Goal: Task Accomplishment & Management: Manage account settings

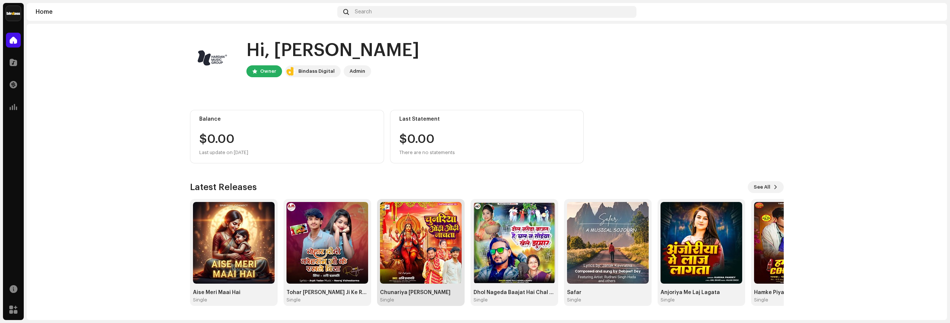
click at [422, 237] on img at bounding box center [421, 243] width 82 height 82
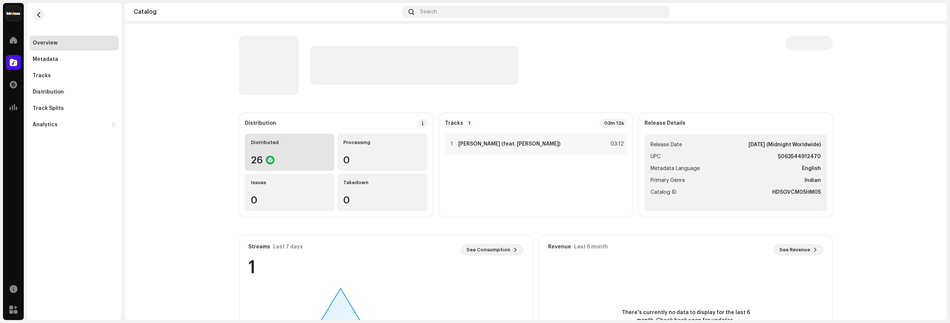
click at [282, 161] on div "26" at bounding box center [290, 160] width 78 height 10
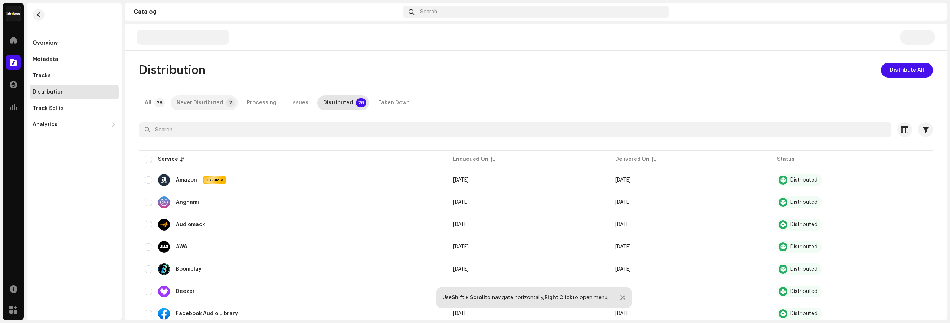
click at [183, 99] on div "Never Distributed" at bounding box center [200, 102] width 46 height 15
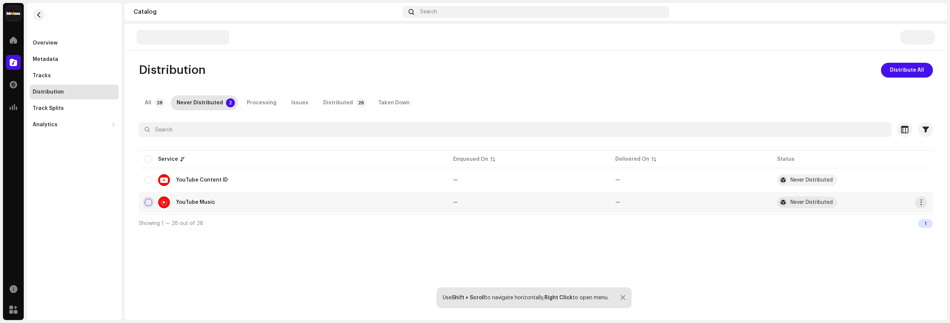
click at [145, 200] on input "checkbox" at bounding box center [148, 202] width 7 height 7
checkbox input "true"
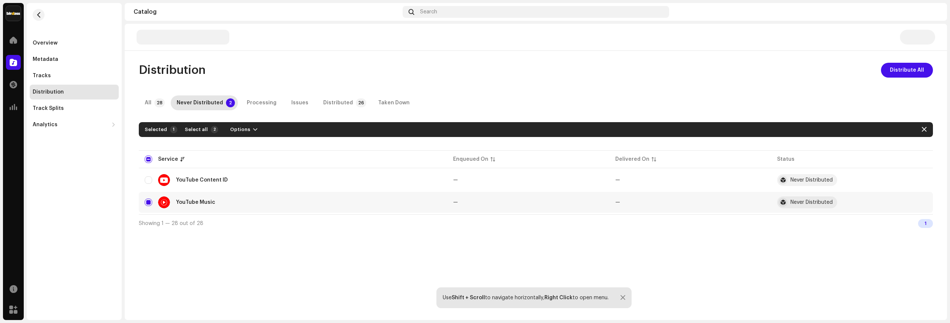
click at [622, 295] on div at bounding box center [622, 298] width 5 height 6
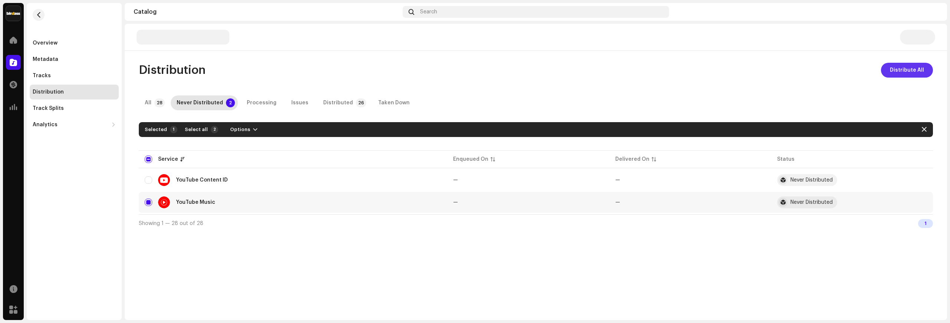
click at [918, 70] on span "Distribute All" at bounding box center [907, 70] width 34 height 15
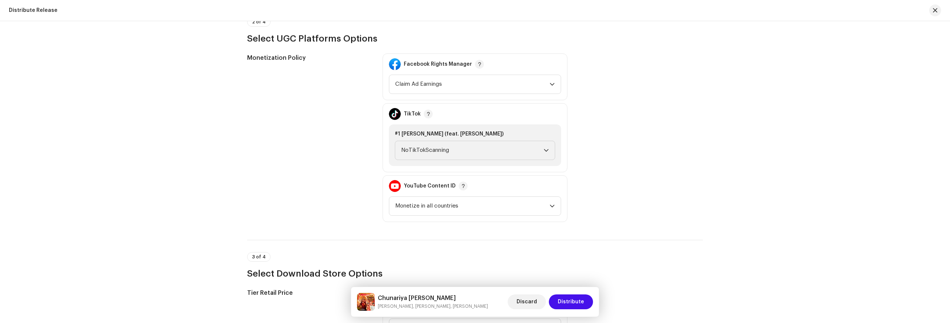
scroll to position [783, 0]
click at [456, 199] on span "Monetize in all countries" at bounding box center [472, 206] width 154 height 19
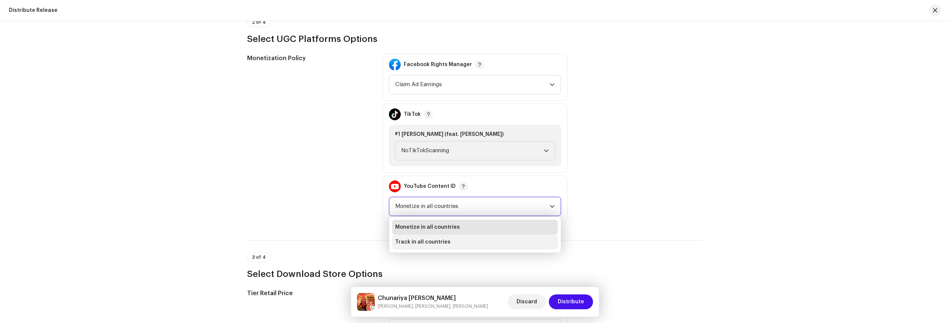
click at [445, 238] on li "Track in all countries" at bounding box center [474, 242] width 165 height 15
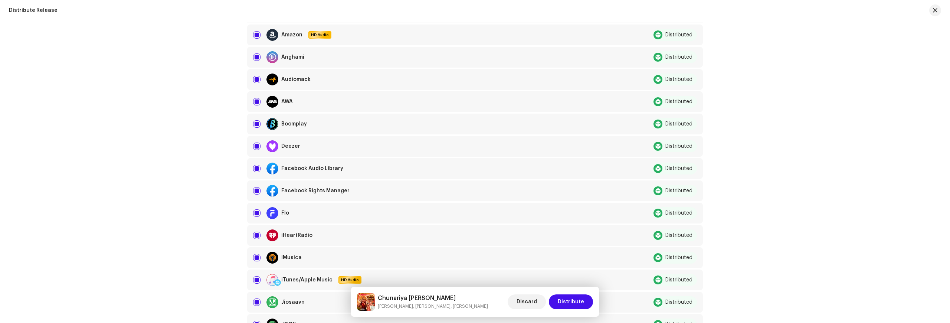
scroll to position [0, 0]
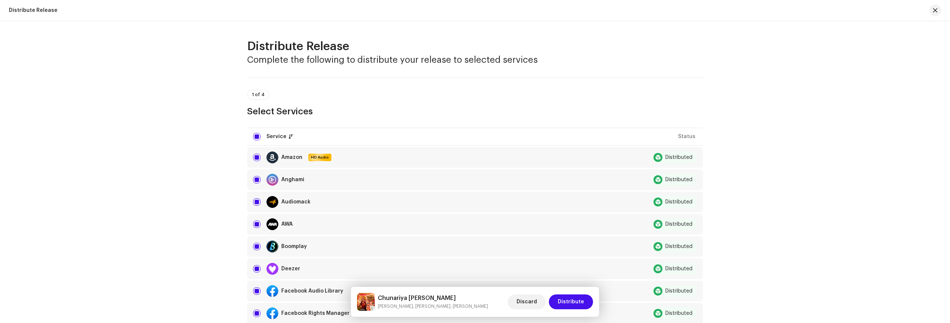
click at [256, 135] on input "checkbox" at bounding box center [256, 136] width 7 height 7
checkbox input "false"
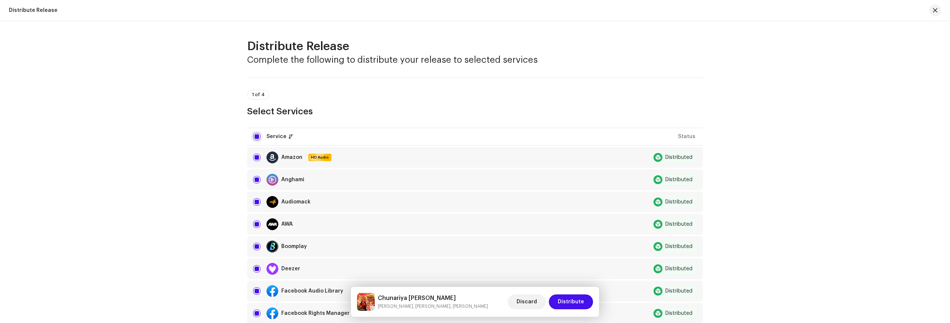
checkbox input "false"
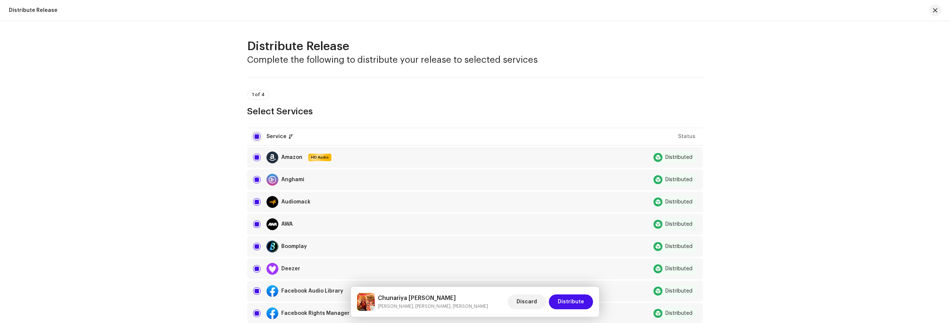
checkbox input "false"
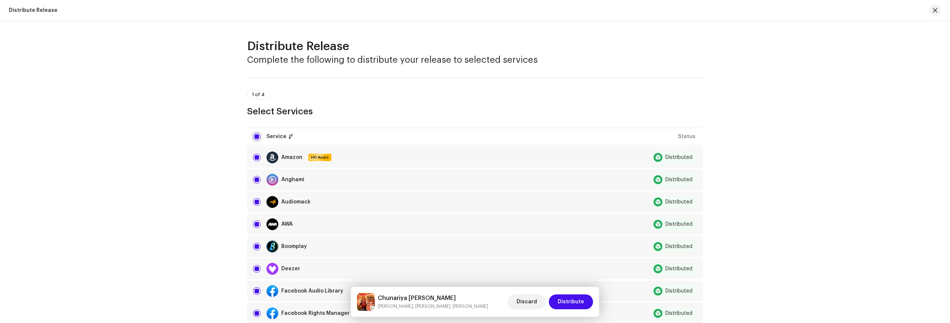
checkbox input "false"
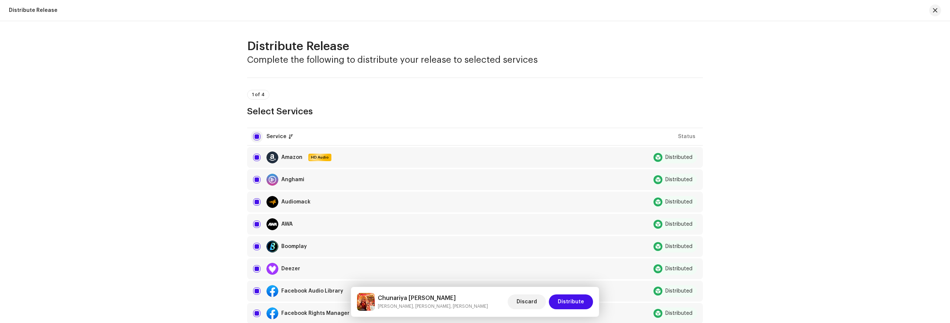
checkbox input "false"
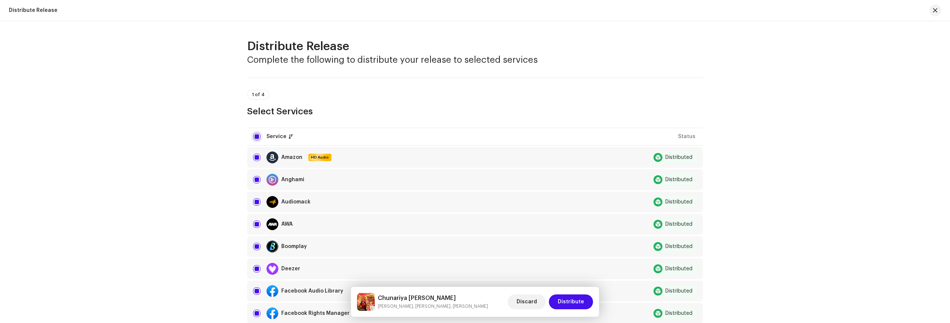
checkbox input "false"
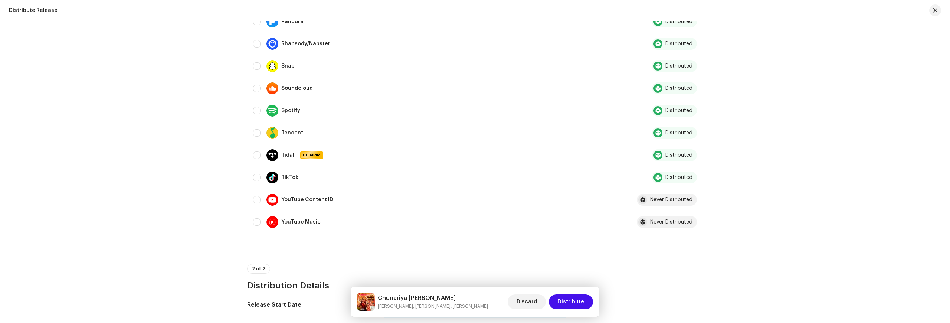
scroll to position [542, 0]
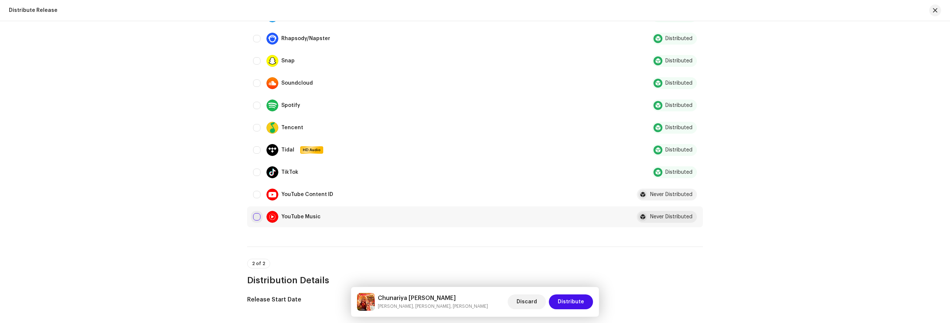
click at [259, 215] on input "Row Unselected" at bounding box center [256, 216] width 7 height 7
checkbox input "true"
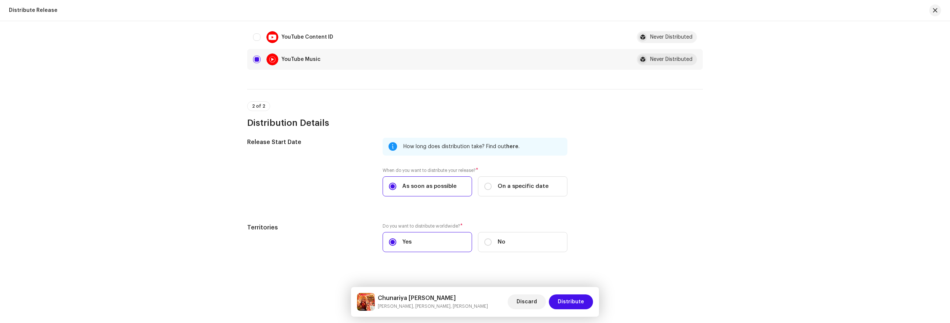
scroll to position [708, 0]
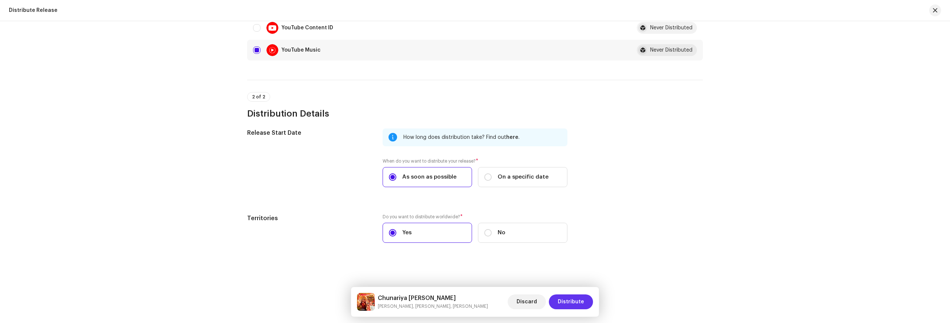
click at [583, 302] on span "Distribute" at bounding box center [571, 301] width 26 height 15
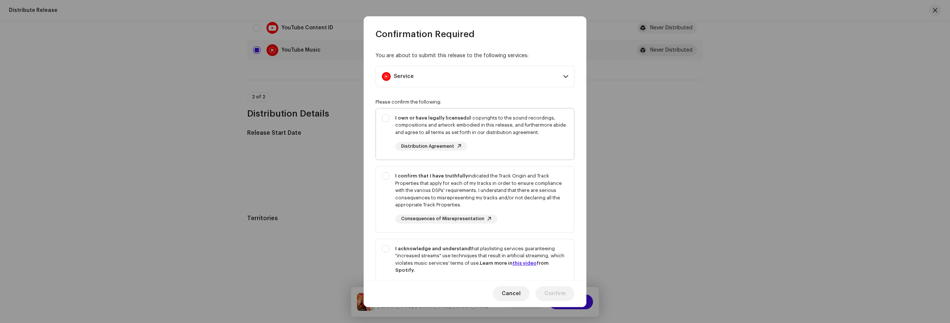
click at [506, 138] on div "I own or have legally licensed all copyrights to the sound recordings, composit…" at bounding box center [481, 132] width 173 height 37
checkbox input "true"
click at [502, 183] on div "I confirm that I have truthfully indicated the Track Origin and Track Propertie…" at bounding box center [481, 190] width 173 height 36
checkbox input "true"
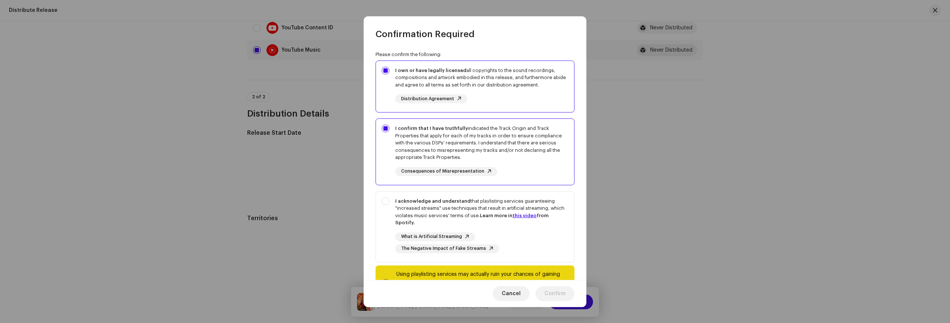
scroll to position [81, 0]
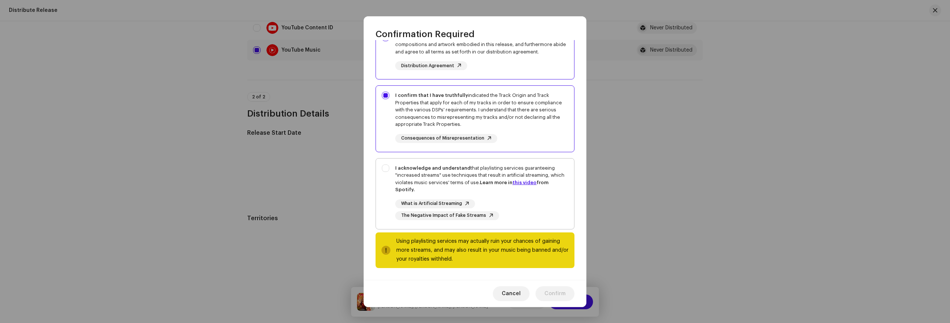
click at [497, 188] on div "I acknowledge and understand that playlisting services guaranteeing "increased …" at bounding box center [481, 178] width 173 height 29
checkbox input "true"
click at [559, 296] on span "Confirm" at bounding box center [554, 293] width 21 height 15
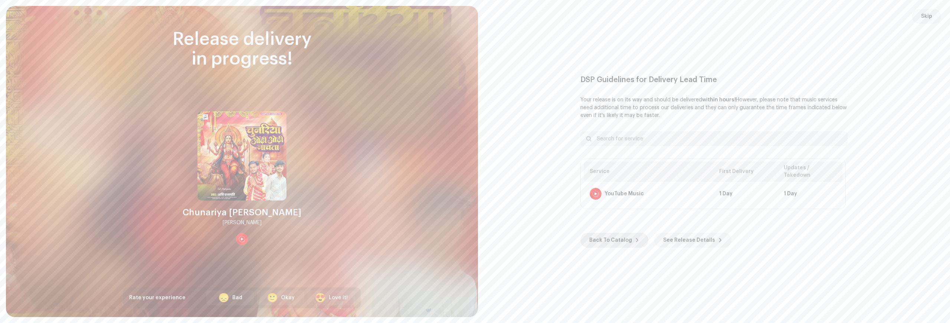
click at [610, 235] on span "Back To Catalog" at bounding box center [610, 240] width 43 height 15
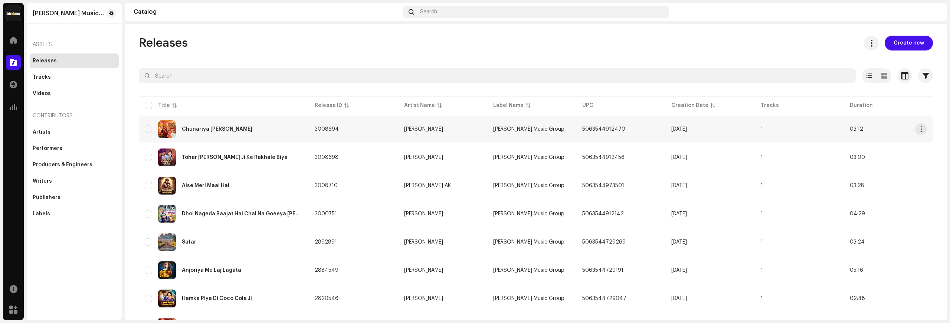
click at [210, 127] on div "Chunariya [PERSON_NAME]" at bounding box center [217, 129] width 71 height 5
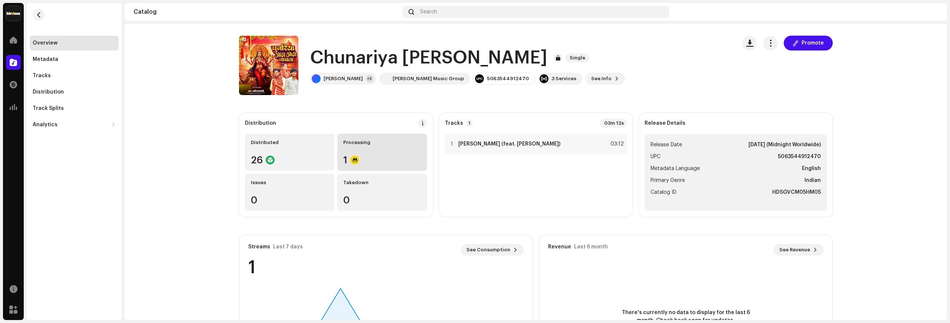
click at [343, 167] on div "Processing 1" at bounding box center [381, 152] width 89 height 37
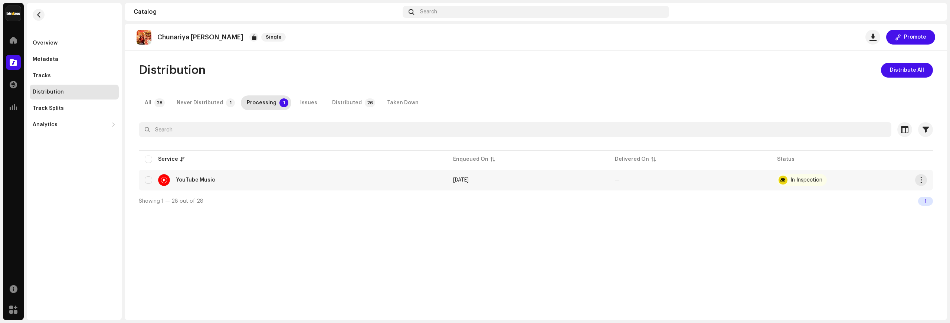
click at [806, 187] on td "In Inspection" at bounding box center [852, 180] width 162 height 21
click at [804, 183] on div "In Inspection" at bounding box center [802, 180] width 50 height 12
click at [42, 40] on div "Overview" at bounding box center [45, 43] width 25 height 6
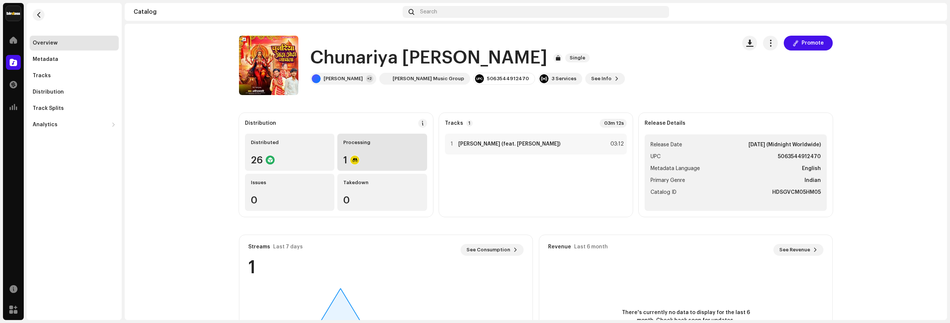
click at [378, 164] on div "1" at bounding box center [382, 160] width 78 height 10
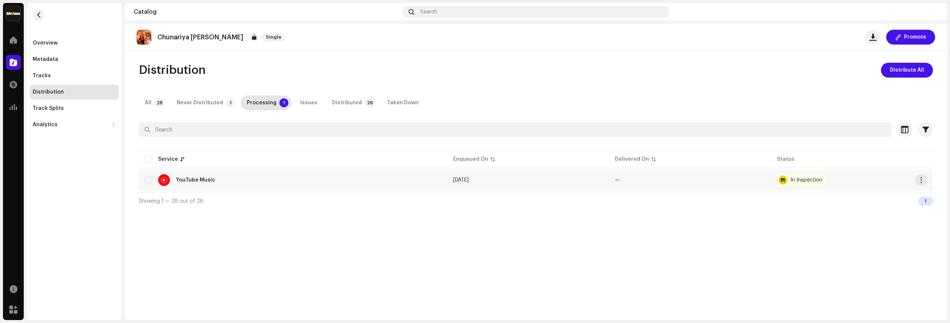
click at [794, 175] on div "In Inspection" at bounding box center [802, 180] width 50 height 12
click at [789, 181] on div "In Inspection" at bounding box center [802, 180] width 50 height 12
click at [194, 183] on div "YouTube Music" at bounding box center [189, 180] width 63 height 12
